Goal: Communication & Community: Share content

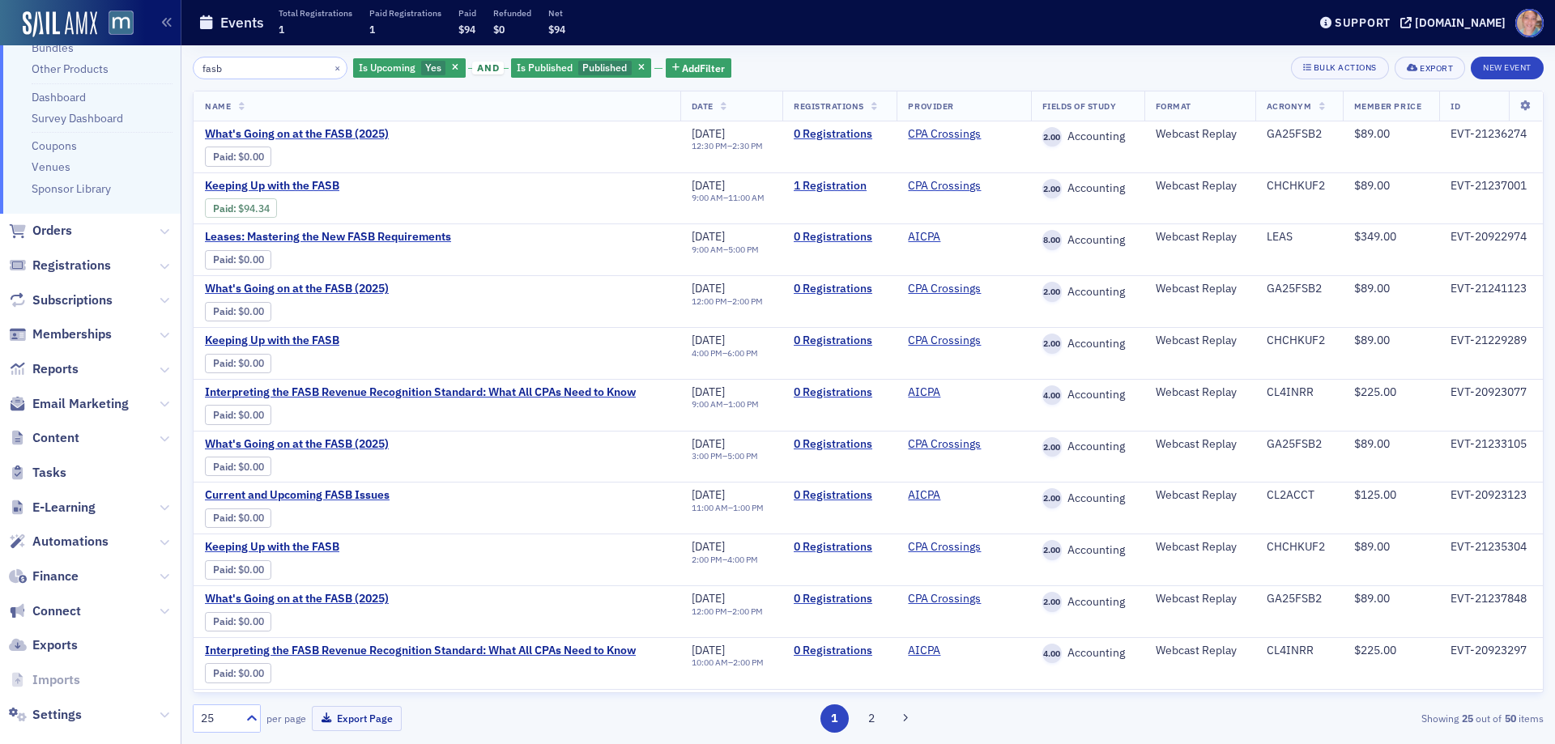
scroll to position [208, 0]
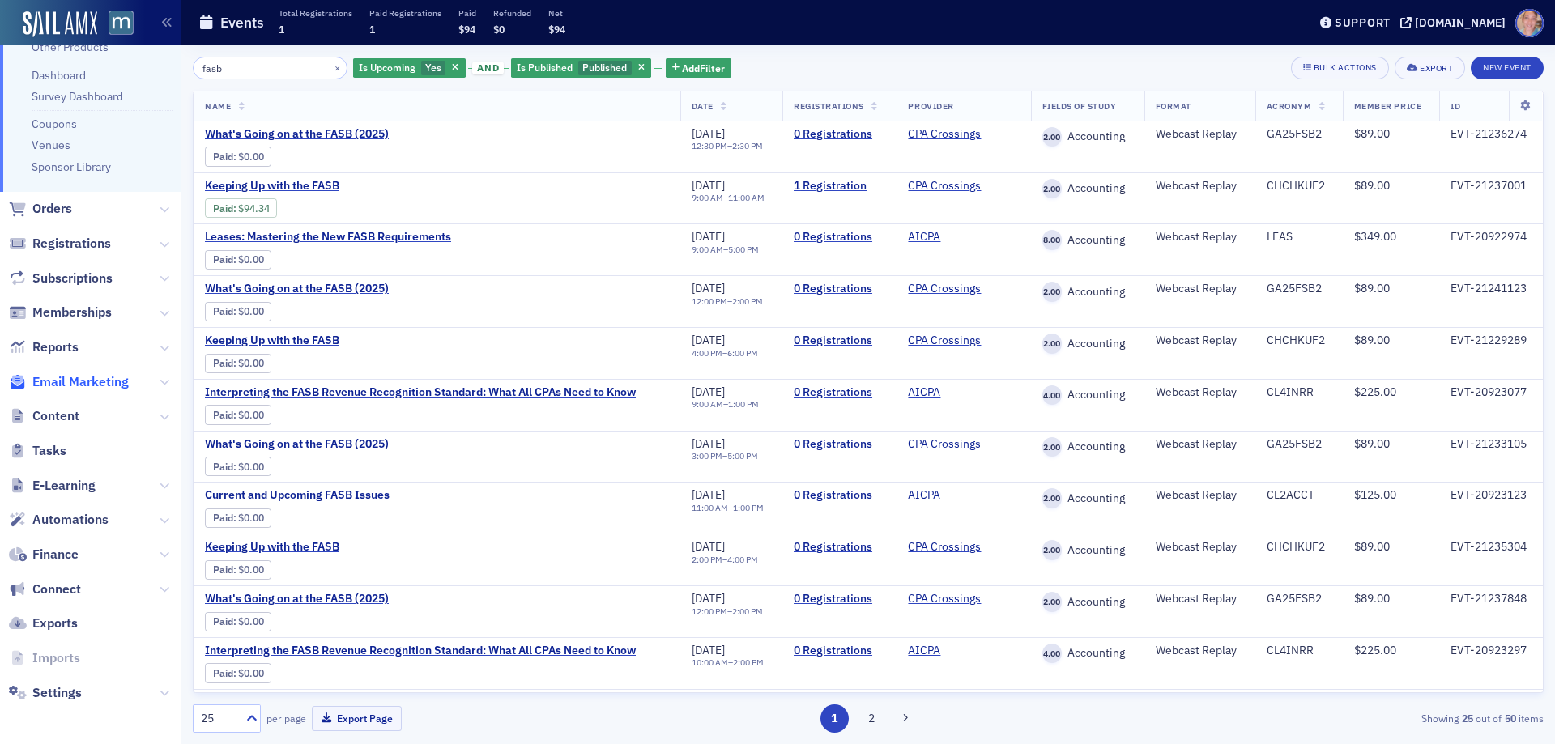
click at [82, 386] on span "Email Marketing" at bounding box center [80, 382] width 96 height 18
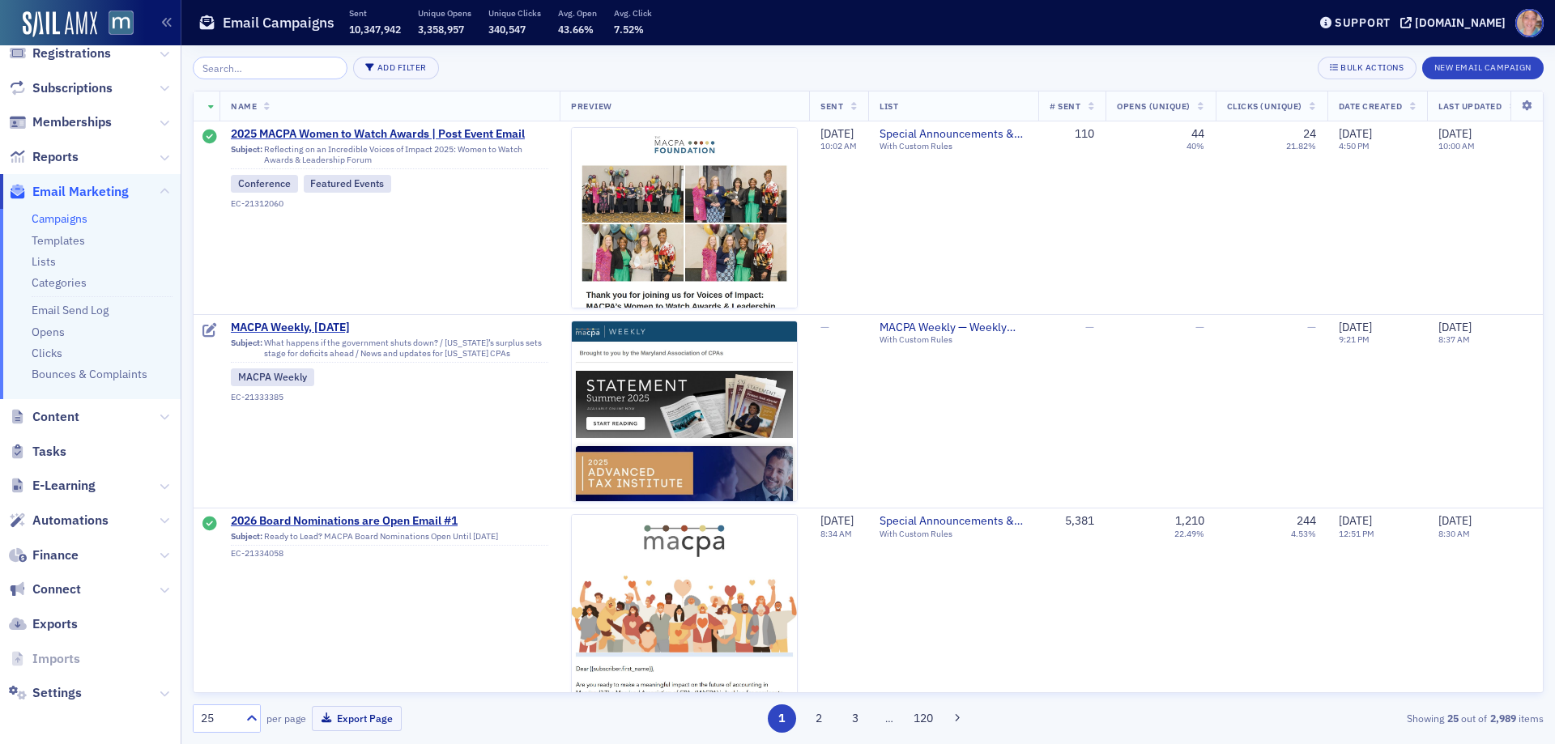
scroll to position [159, 0]
click at [56, 219] on link "Campaigns" at bounding box center [60, 218] width 56 height 15
click at [1451, 68] on button "New Email Campaign" at bounding box center [1482, 68] width 121 height 23
